Goal: Obtain resource: Download file/media

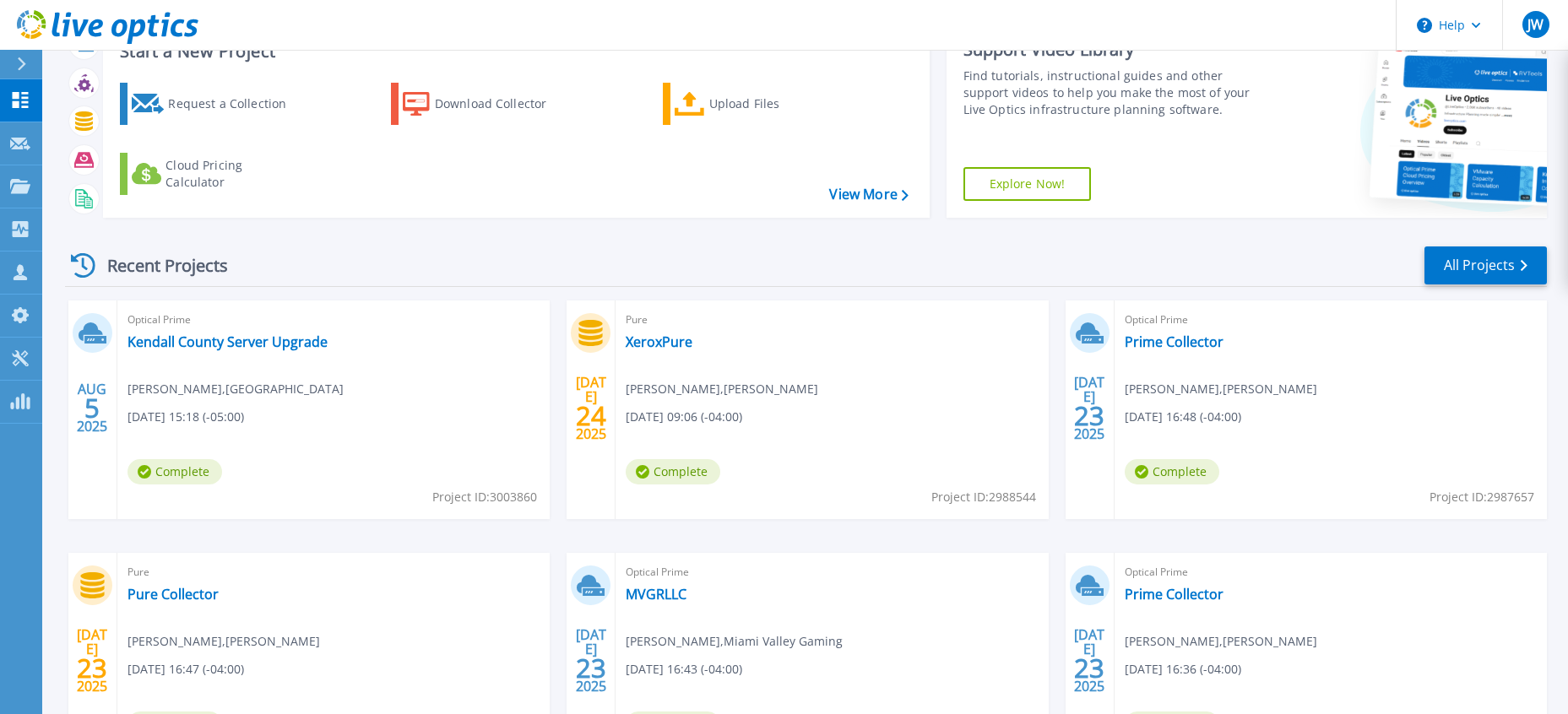
scroll to position [84, 0]
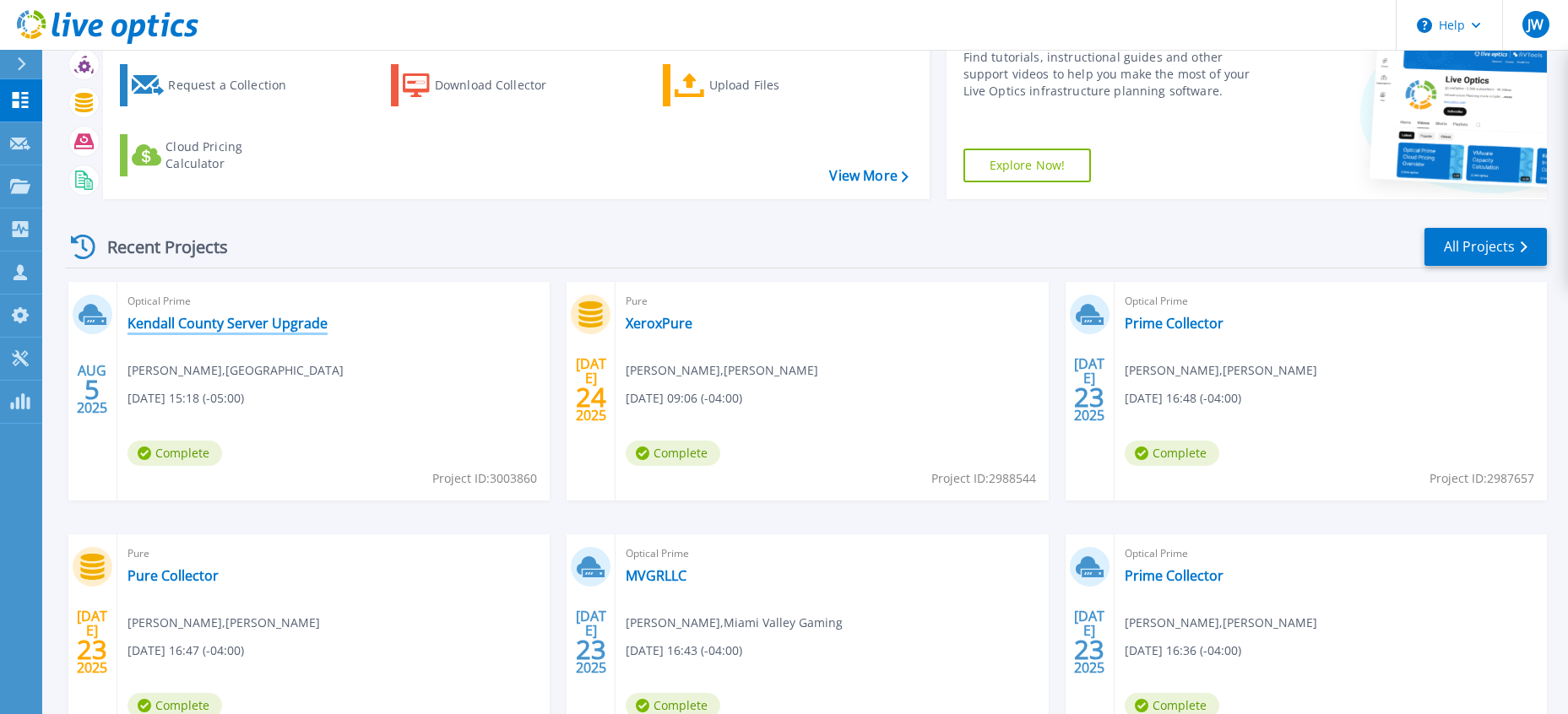
click at [268, 330] on link "Kendall County Server Upgrade" at bounding box center [227, 323] width 200 height 17
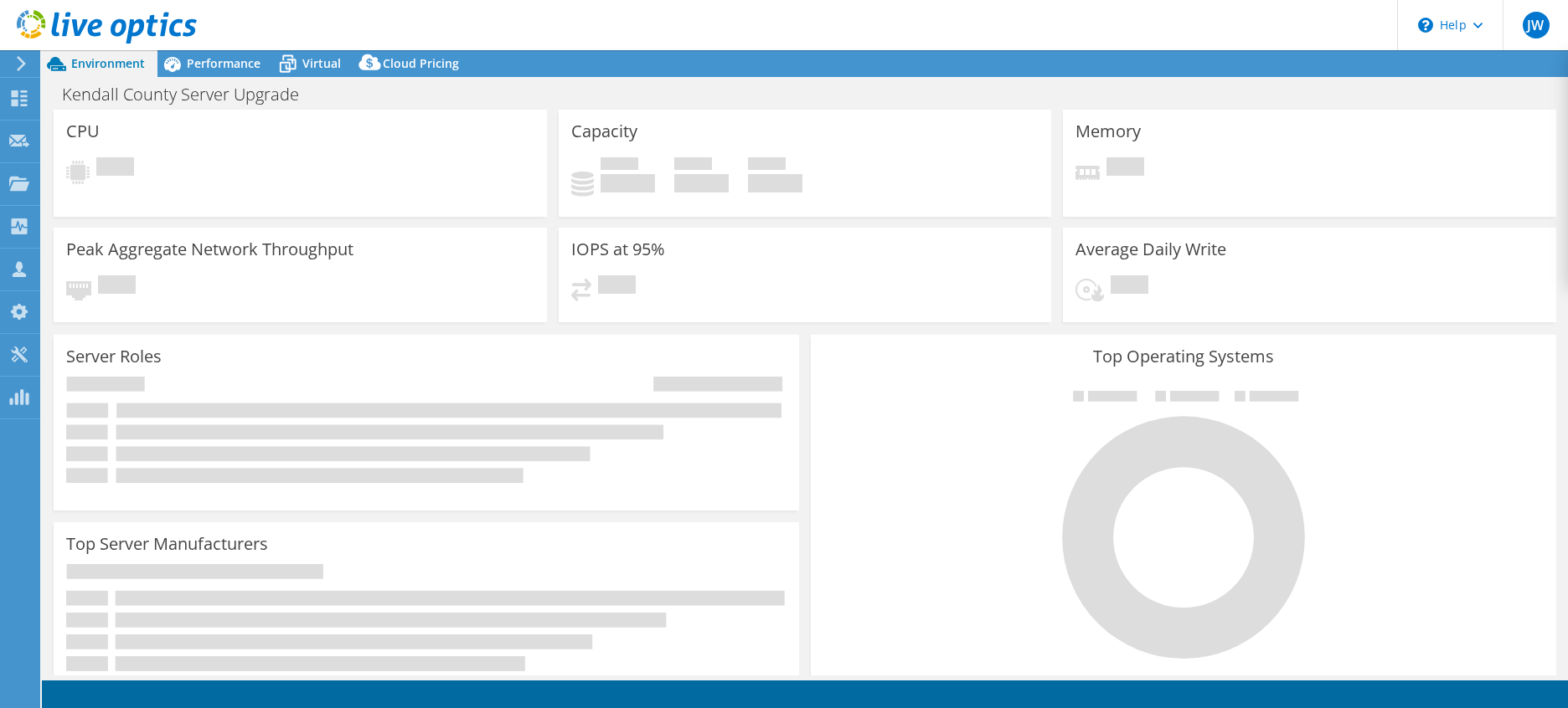
select select "USD"
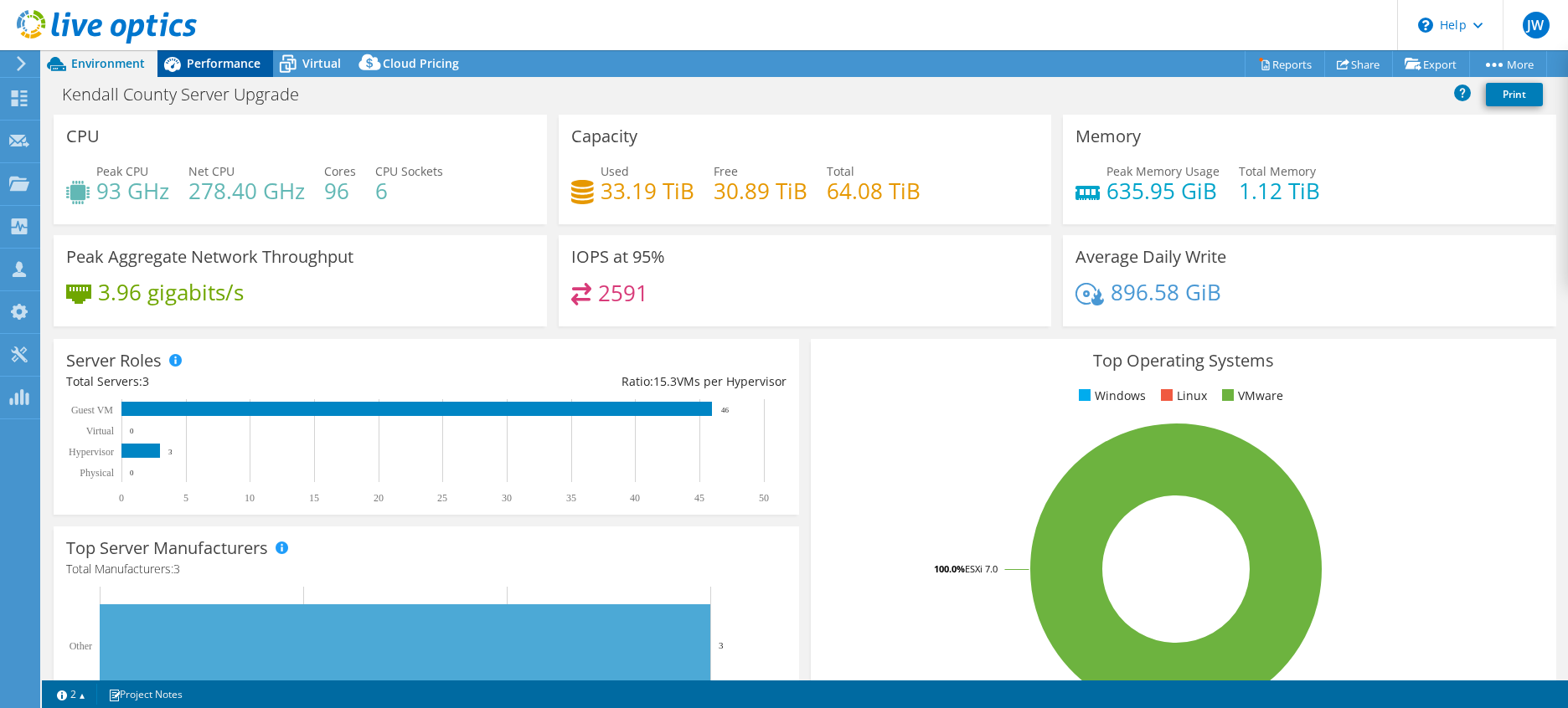
click at [223, 66] on span "Performance" at bounding box center [223, 64] width 74 height 16
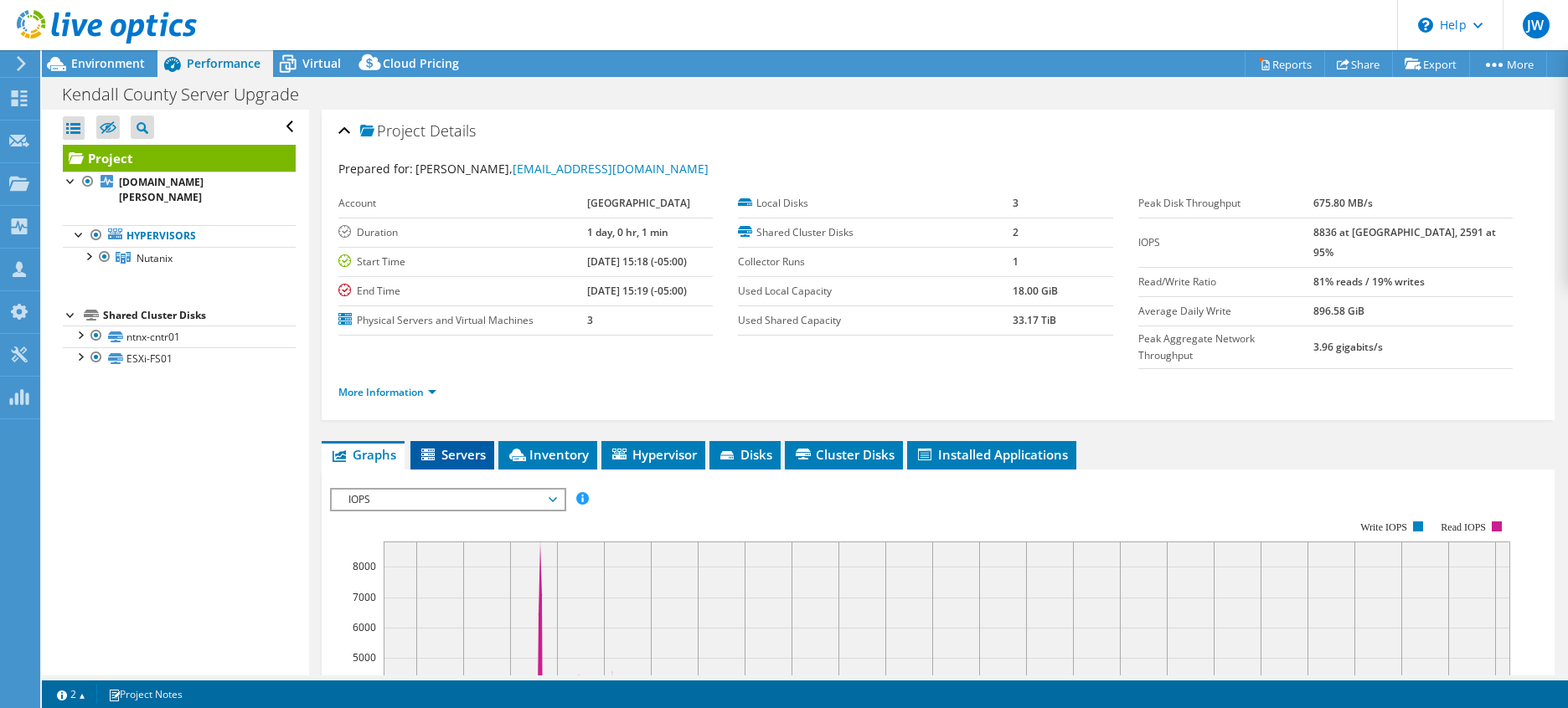
click at [469, 446] on span "Servers" at bounding box center [452, 454] width 67 height 17
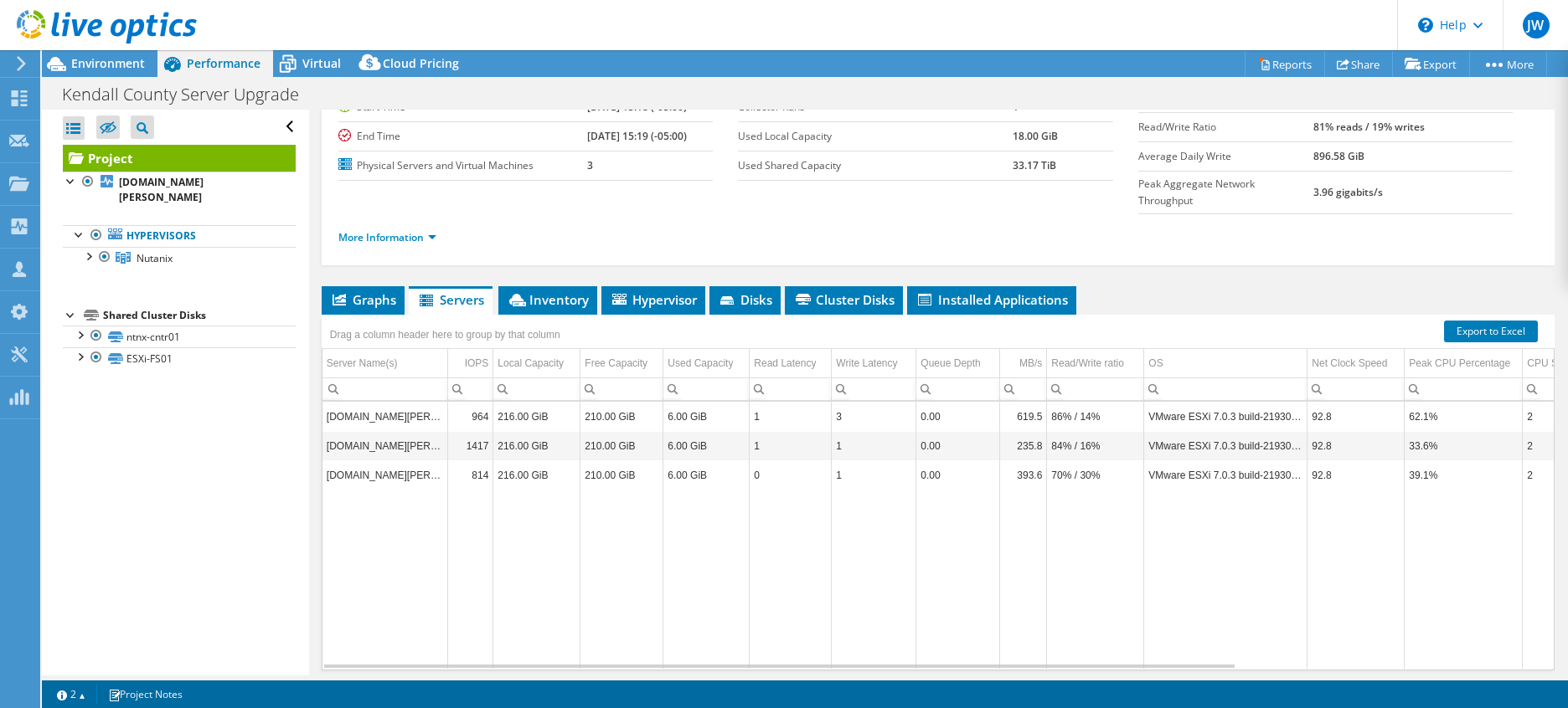
scroll to position [180, 0]
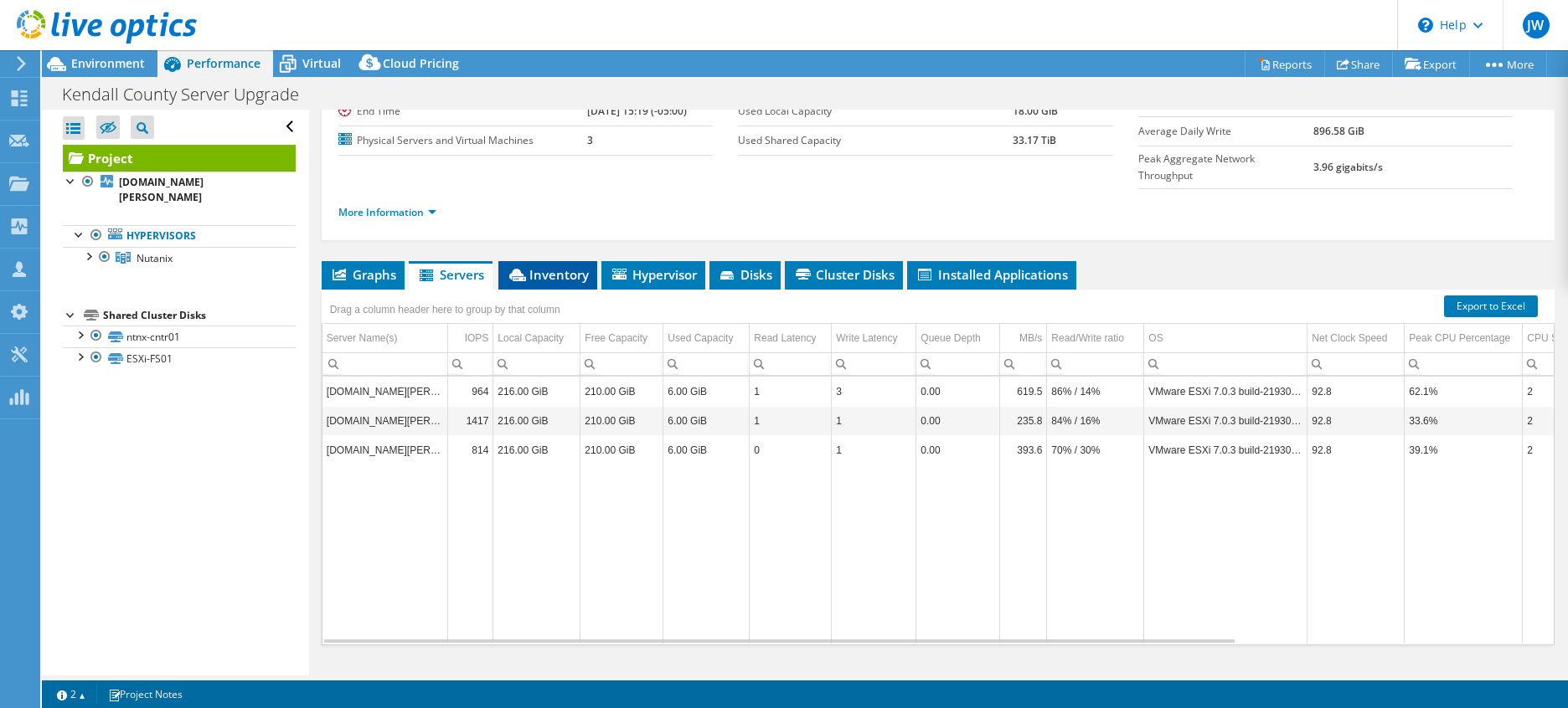
click at [531, 267] on span "Inventory" at bounding box center [547, 275] width 82 height 17
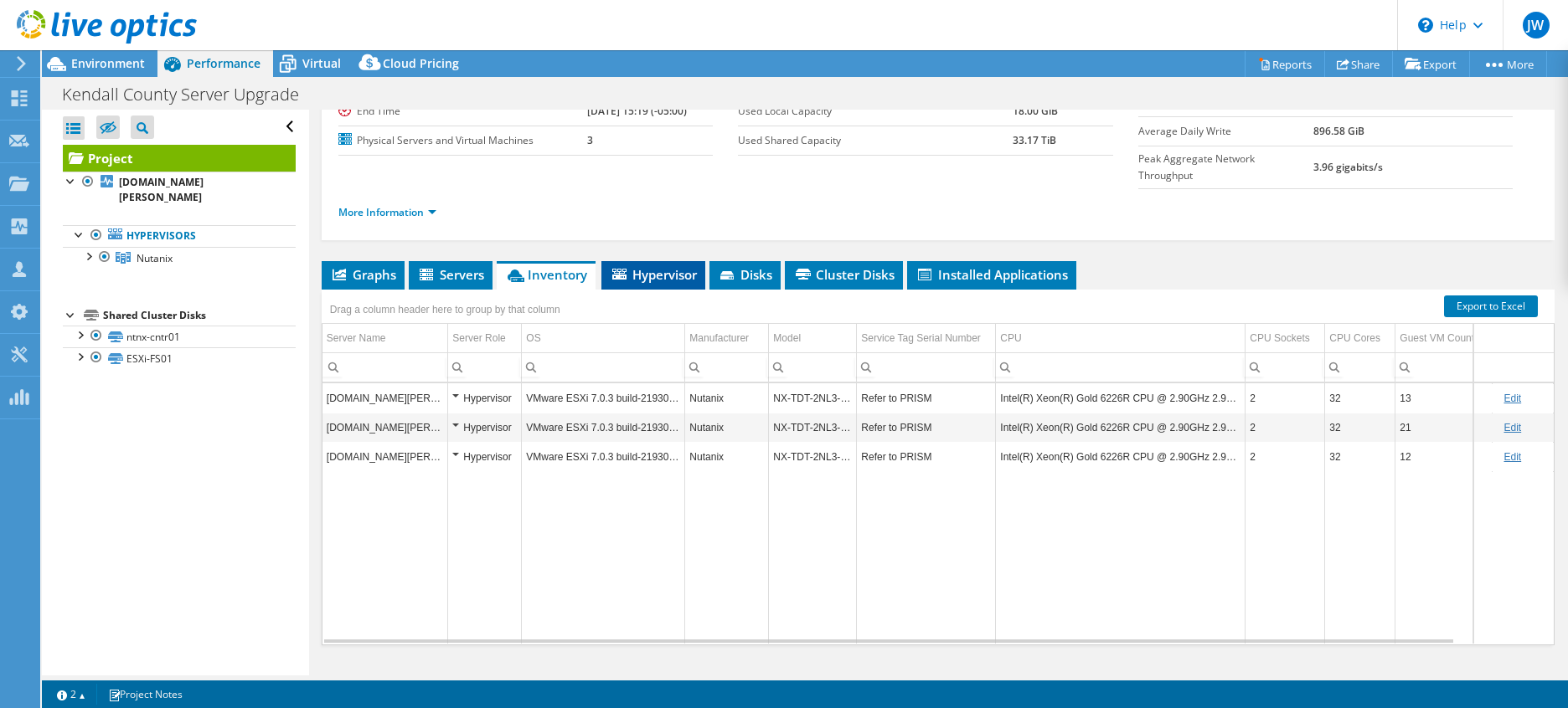
click at [652, 267] on span "Hypervisor" at bounding box center [653, 275] width 87 height 17
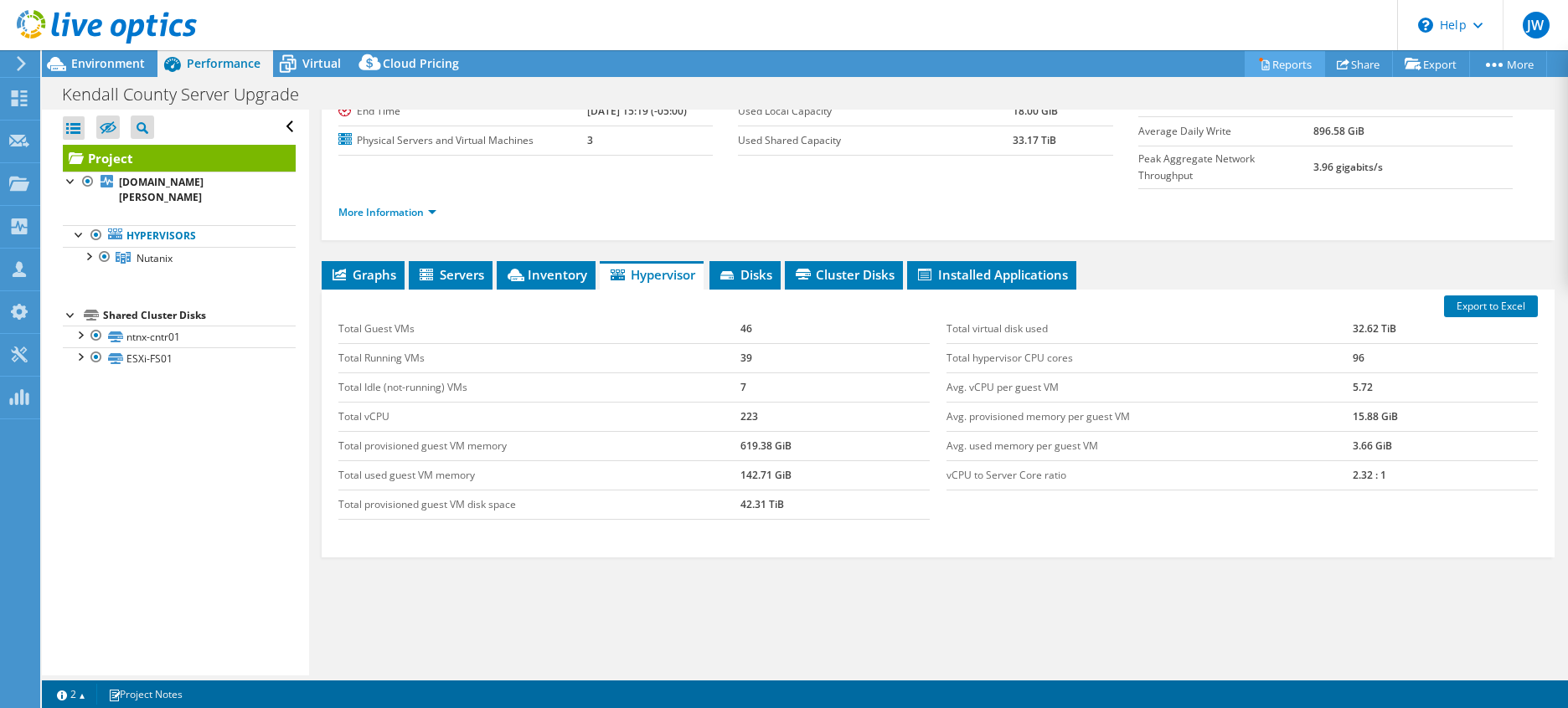
click at [1286, 63] on link "Reports" at bounding box center [1284, 64] width 81 height 26
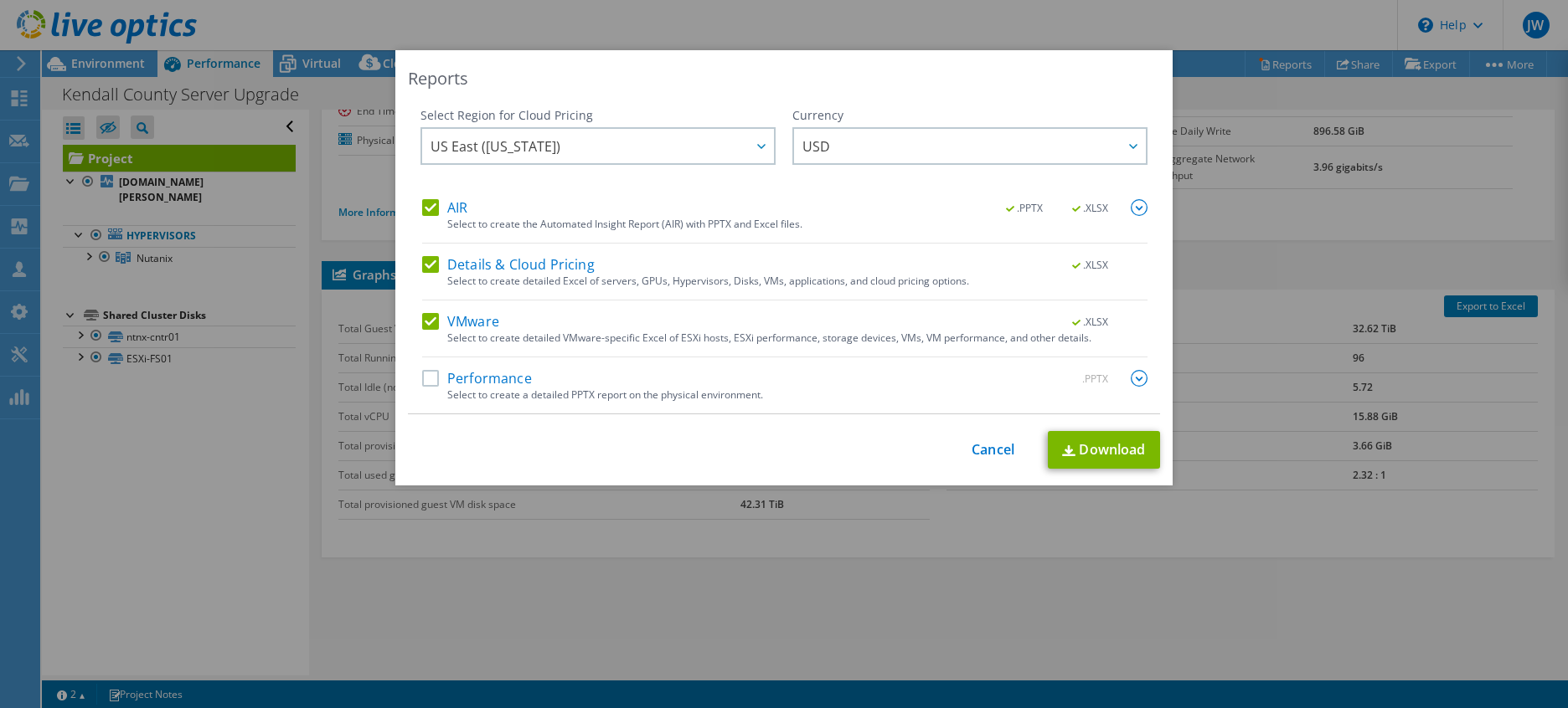
click at [428, 380] on label "Performance" at bounding box center [477, 378] width 109 height 17
click at [0, 0] on input "Performance" at bounding box center [0, 0] width 0 height 0
click at [1108, 439] on link "Download" at bounding box center [1103, 450] width 112 height 38
click at [985, 451] on link "Cancel" at bounding box center [993, 450] width 43 height 16
